Goal: Transaction & Acquisition: Purchase product/service

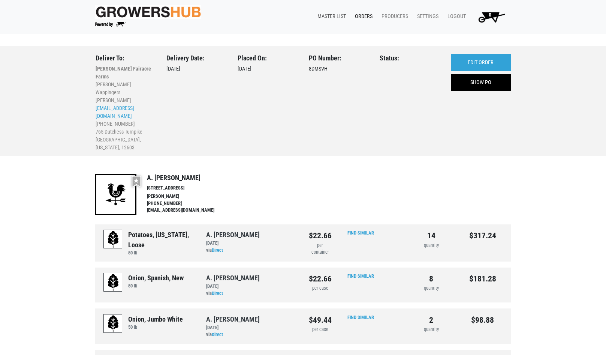
click at [331, 13] on link "Master List" at bounding box center [329, 16] width 37 height 14
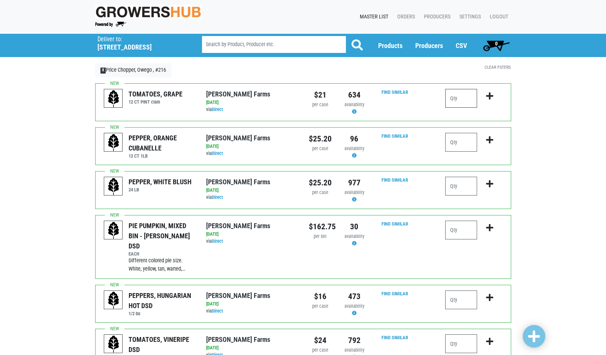
click at [451, 96] on input "number" at bounding box center [461, 98] width 32 height 19
type input "2"
click at [489, 96] on icon "submit" at bounding box center [489, 96] width 7 height 8
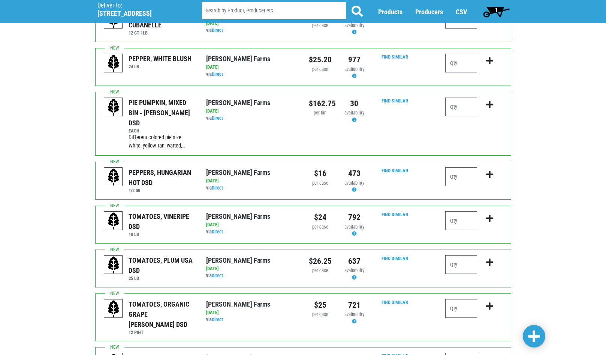
scroll to position [150, 0]
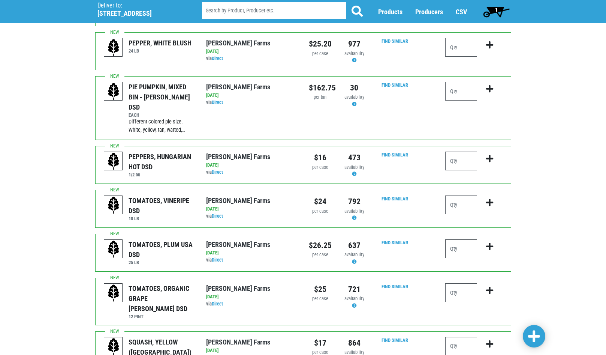
click at [449, 239] on input "number" at bounding box center [461, 248] width 32 height 19
type input "1"
click at [488, 242] on icon "submit" at bounding box center [489, 246] width 7 height 8
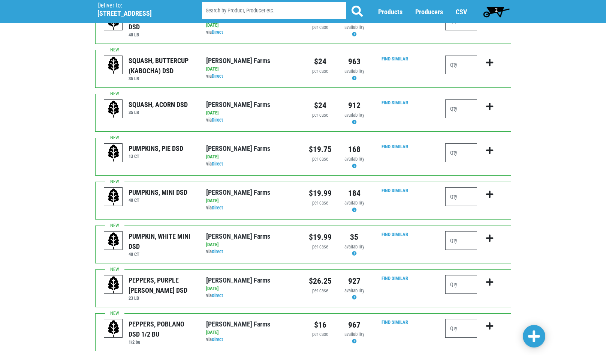
scroll to position [675, 0]
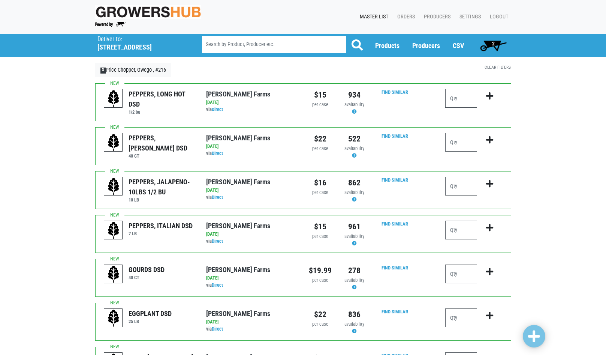
click at [154, 330] on div "EGGPLANT DSD 25 LB" at bounding box center [149, 321] width 102 height 26
click at [464, 138] on input "number" at bounding box center [461, 142] width 32 height 19
type input "5"
click at [488, 135] on button "submit" at bounding box center [490, 145] width 18 height 24
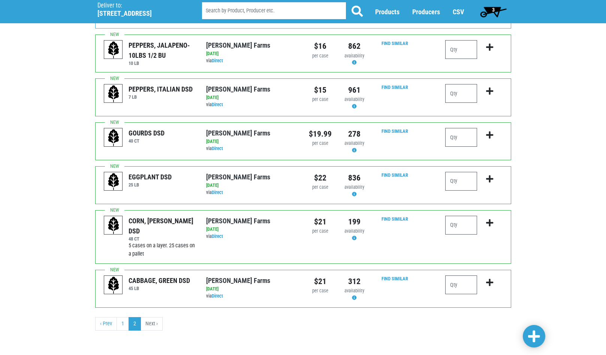
scroll to position [148, 0]
click at [445, 284] on div at bounding box center [474, 288] width 68 height 26
click at [461, 280] on input "number" at bounding box center [461, 284] width 32 height 19
type input "1"
click at [490, 280] on icon "submit" at bounding box center [489, 282] width 7 height 8
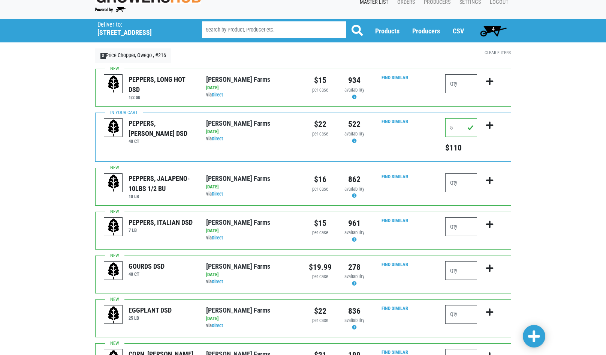
scroll to position [0, 0]
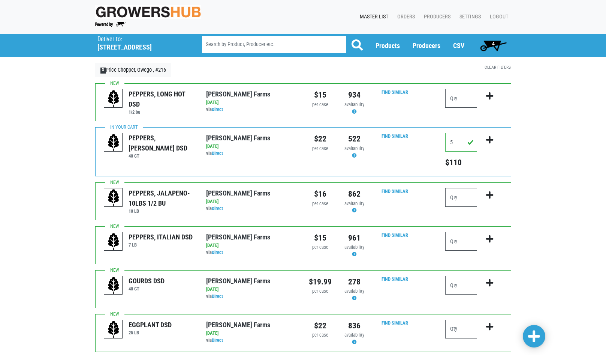
click at [493, 43] on span "4" at bounding box center [493, 43] width 3 height 6
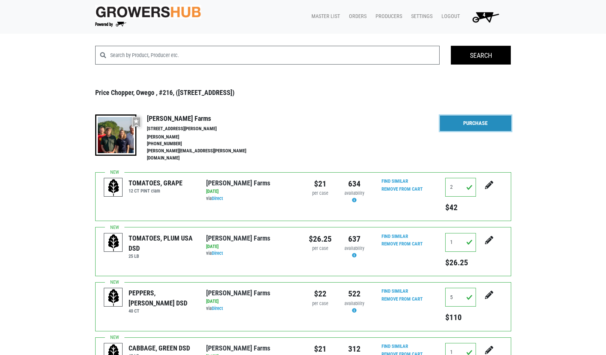
click at [467, 121] on link "Purchase" at bounding box center [475, 123] width 71 height 16
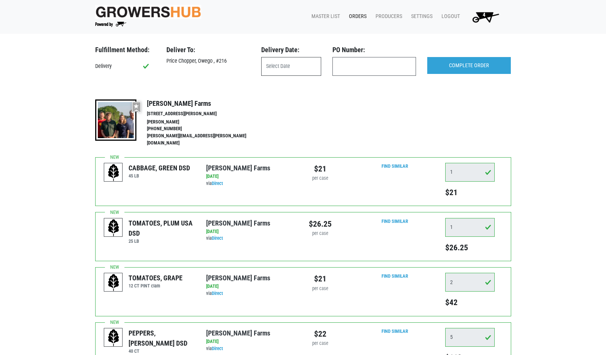
click at [298, 65] on input "text" at bounding box center [291, 66] width 60 height 19
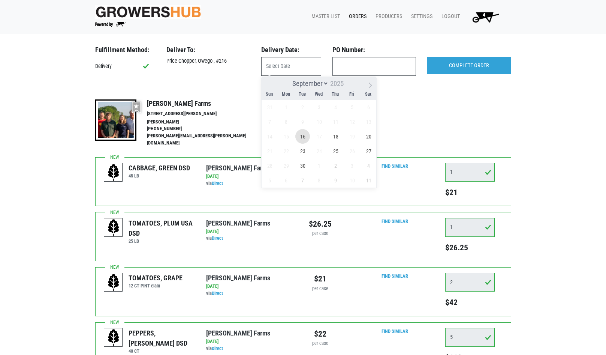
click at [302, 138] on span "16" at bounding box center [302, 136] width 15 height 15
type input "[DATE]"
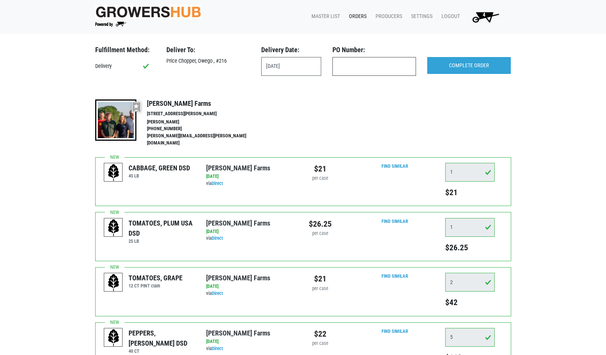
click at [368, 64] on input "text" at bounding box center [374, 66] width 84 height 19
type input "produce"
click at [460, 68] on input "COMPLETE ORDER" at bounding box center [469, 65] width 84 height 17
